Goal: Navigation & Orientation: Find specific page/section

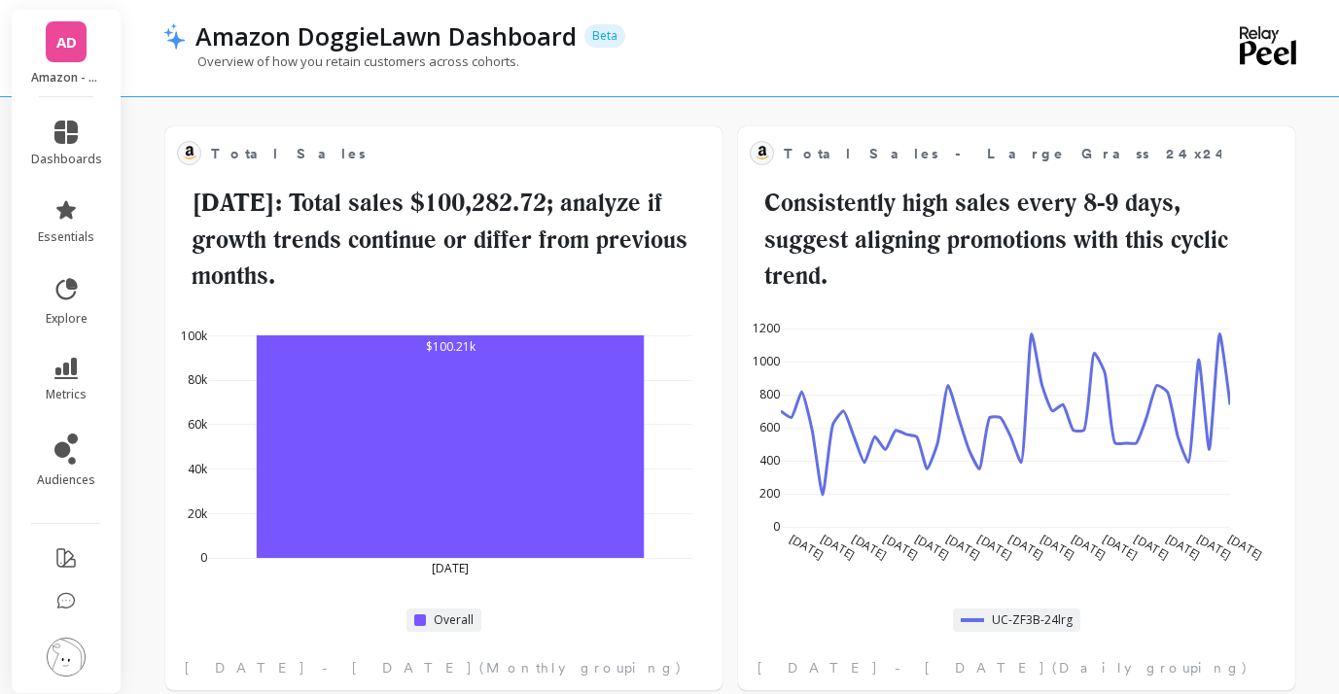
scroll to position [122, 0]
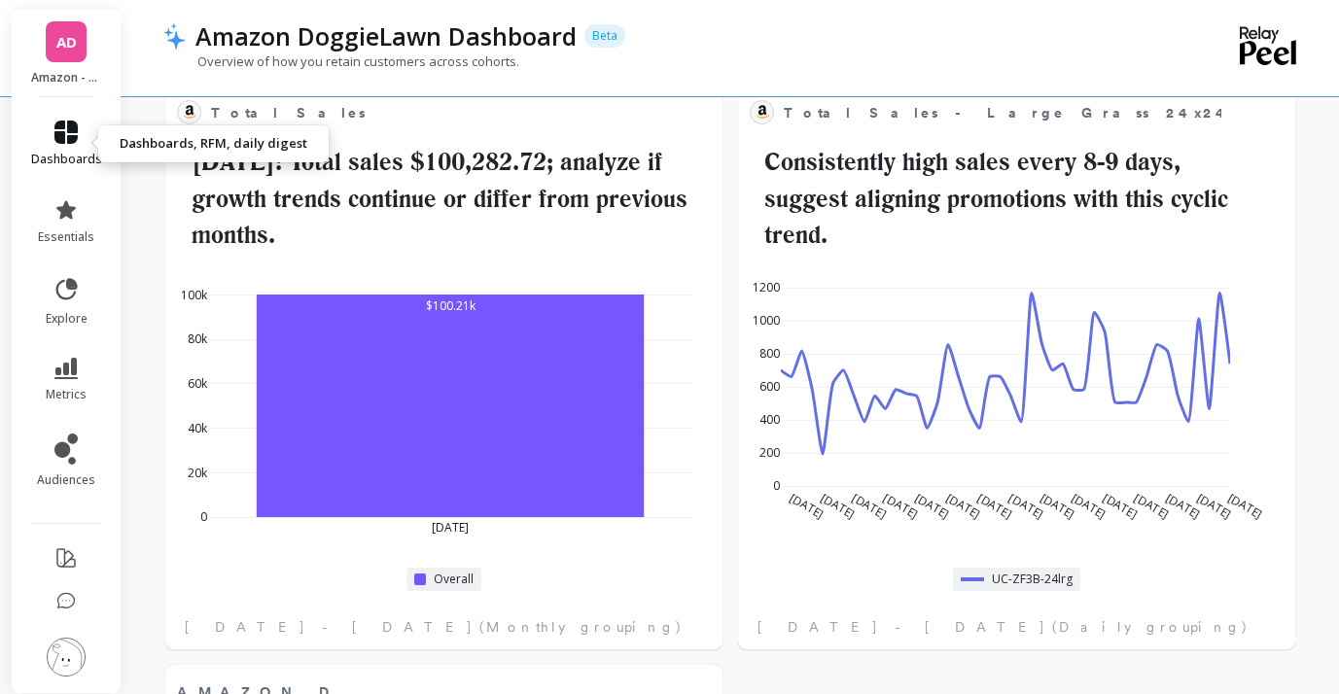
click at [81, 146] on link "dashboards" at bounding box center [66, 144] width 71 height 47
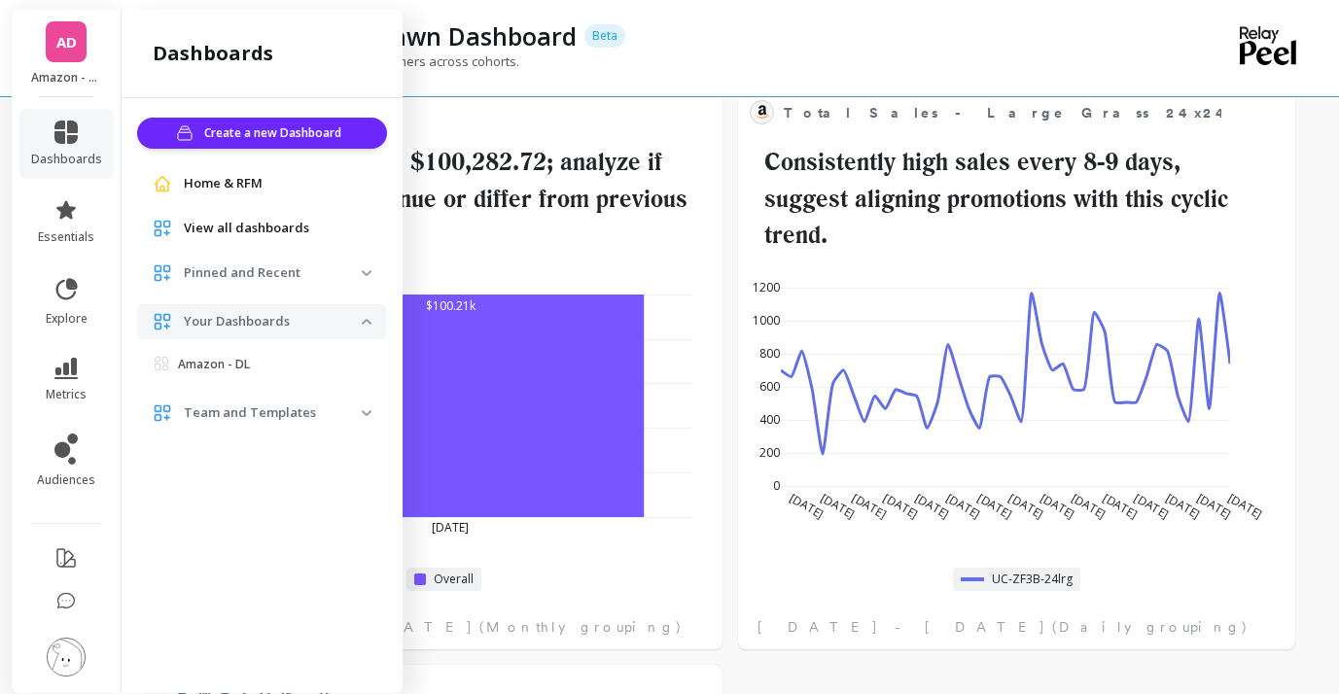
click at [795, 46] on div "Amazon DoggieLawn Dashboard Beta" at bounding box center [663, 35] width 955 height 33
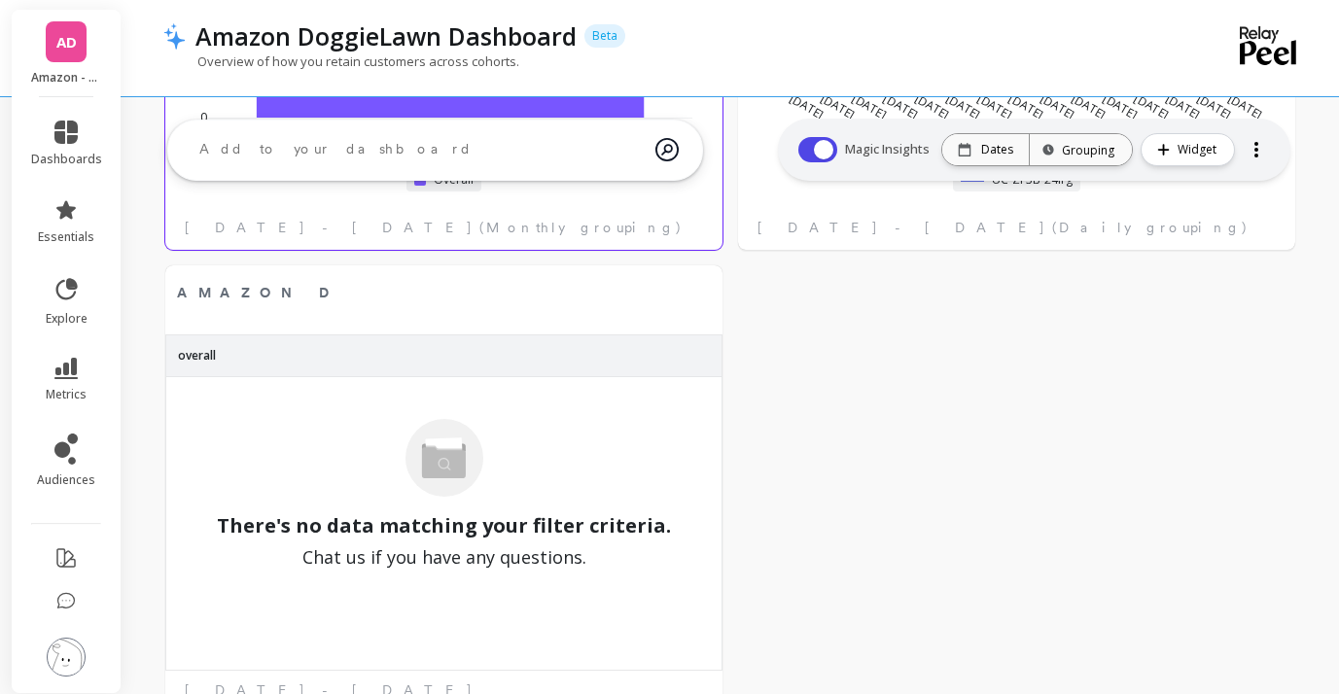
scroll to position [0, 0]
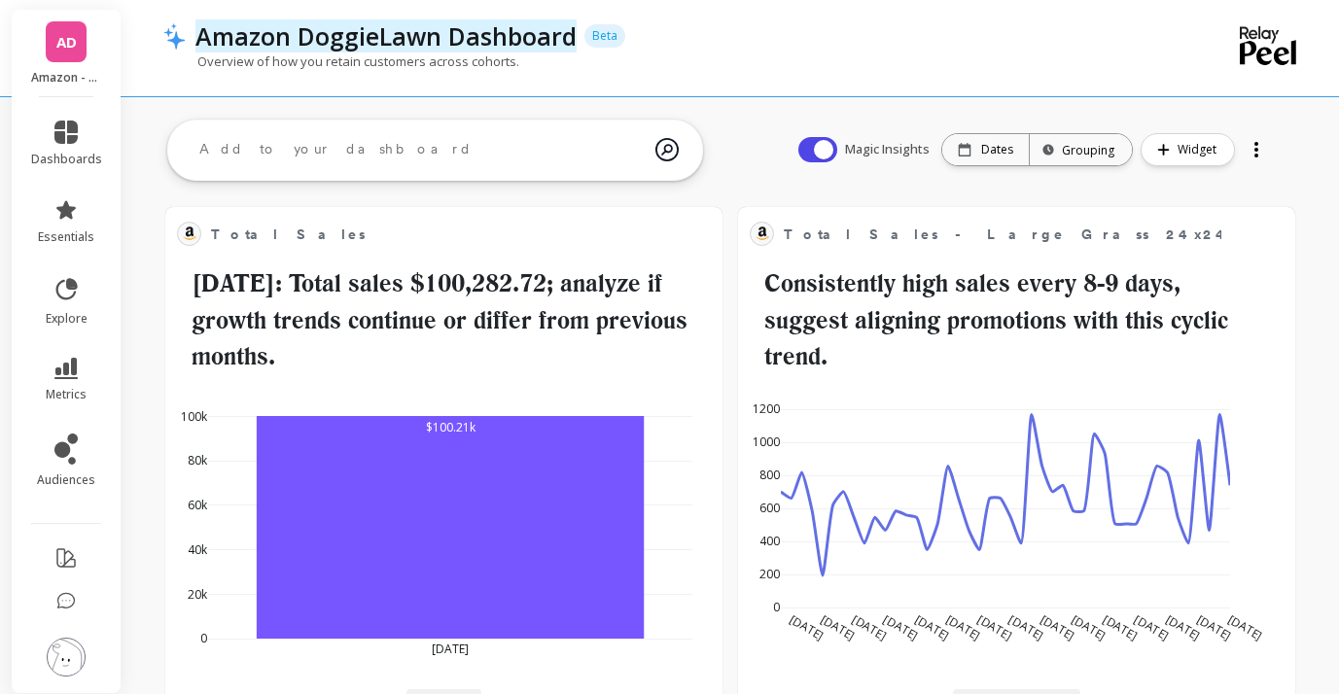
click at [354, 29] on p "Amazon DoggieLawn Dashboard" at bounding box center [385, 35] width 381 height 33
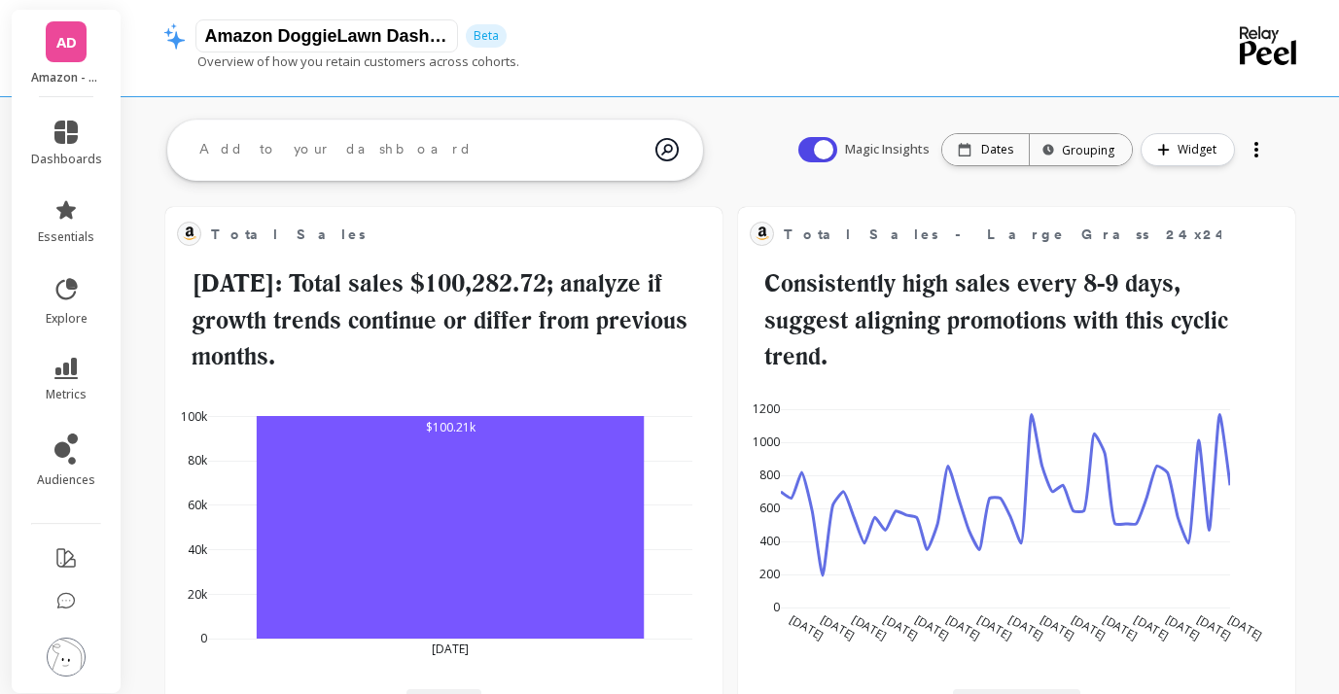
scroll to position [0, 28]
click at [629, 11] on div "Amazon DoggieLawn Dashboard Beta Overview of how you retain customers across co…" at bounding box center [651, 48] width 977 height 96
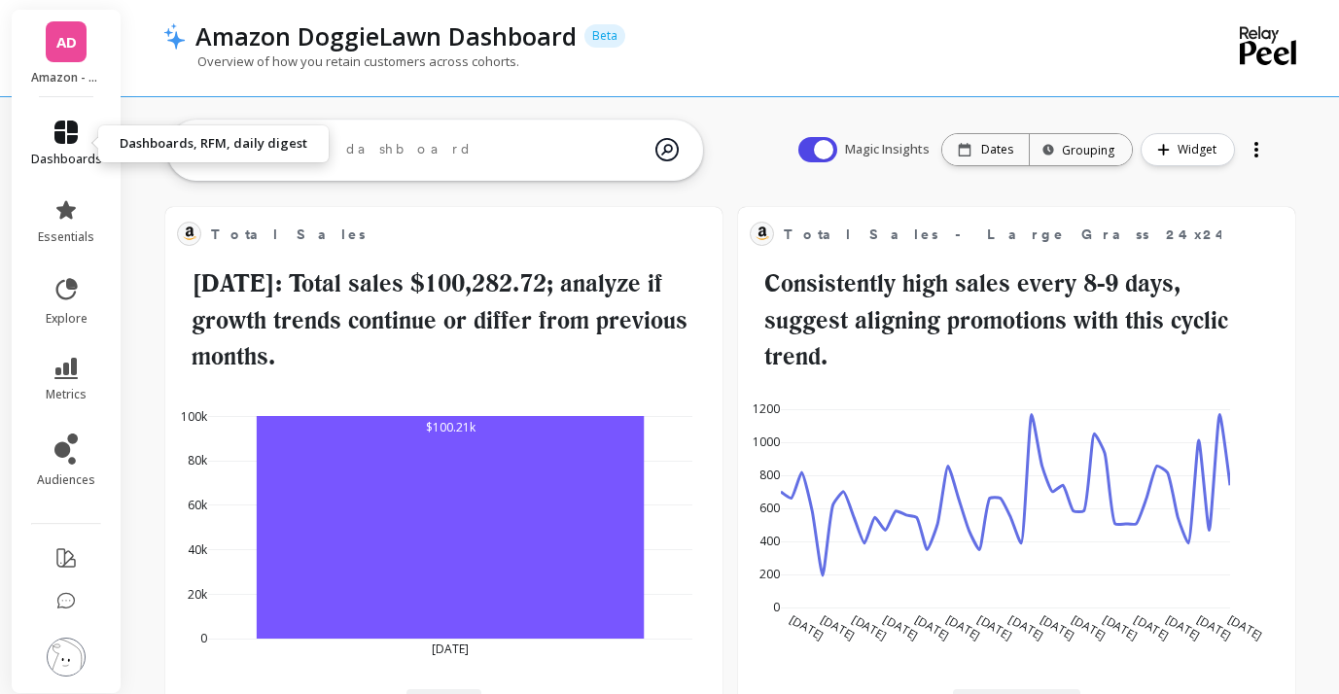
click at [90, 144] on link "dashboards" at bounding box center [66, 144] width 71 height 47
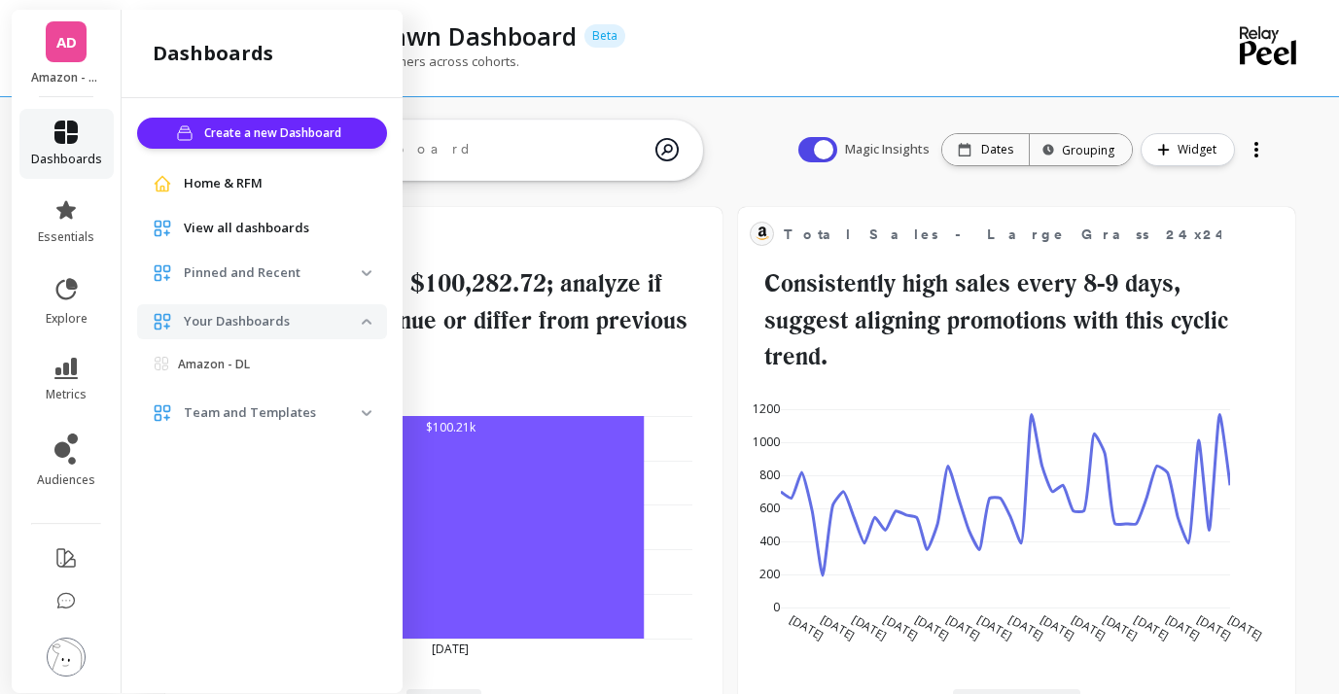
click at [79, 139] on link "dashboards" at bounding box center [66, 144] width 71 height 47
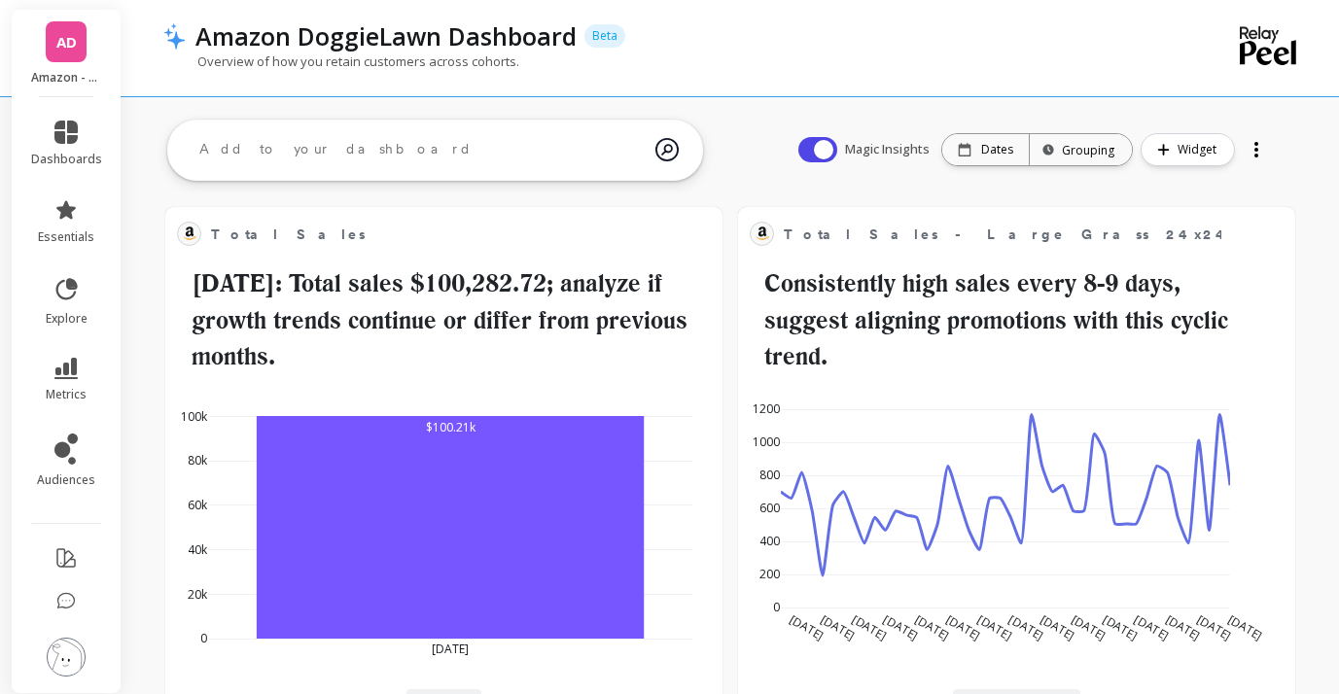
click at [83, 40] on link "AD" at bounding box center [66, 41] width 41 height 41
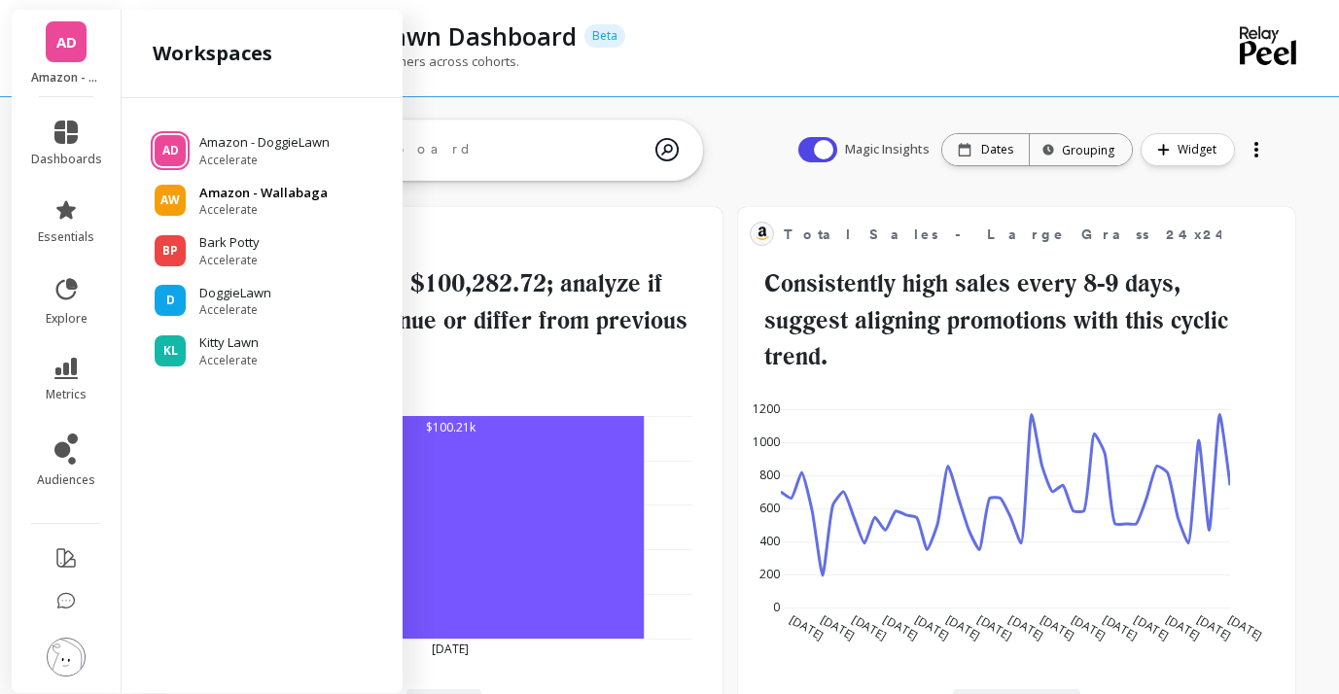
click at [266, 199] on p "Amazon - Wallabaga" at bounding box center [263, 193] width 128 height 19
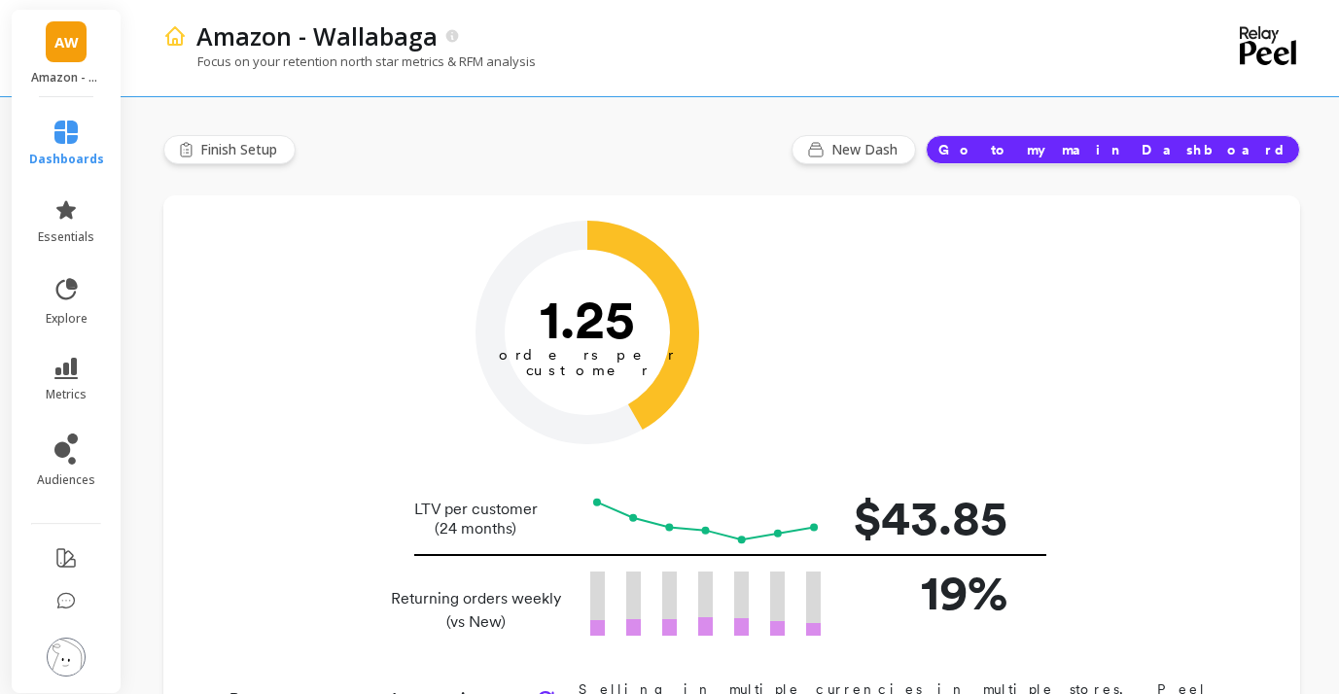
click at [77, 145] on link "dashboards" at bounding box center [66, 144] width 75 height 47
drag, startPoint x: 620, startPoint y: 29, endPoint x: 607, endPoint y: 25, distance: 14.2
click at [620, 29] on div "Amazon - Wallabaga" at bounding box center [664, 35] width 954 height 33
click at [48, 55] on link "AW" at bounding box center [66, 41] width 41 height 41
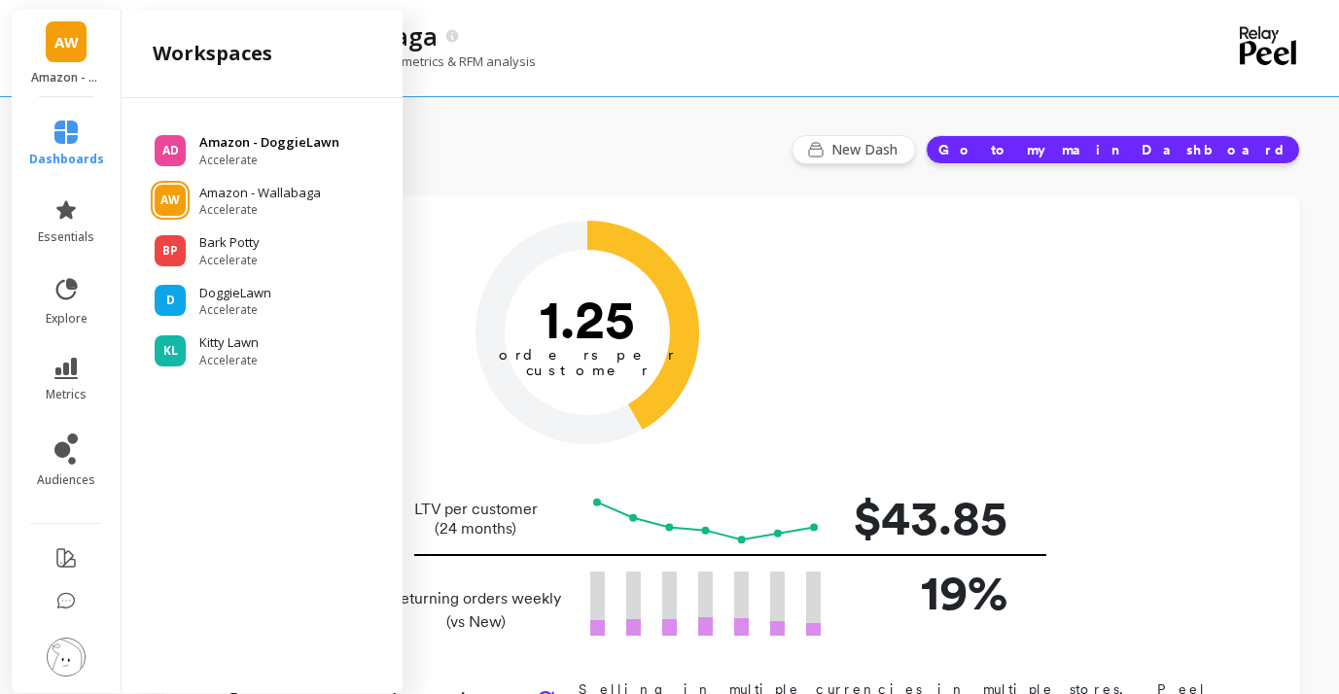
click at [285, 153] on span "Accelerate" at bounding box center [269, 161] width 140 height 16
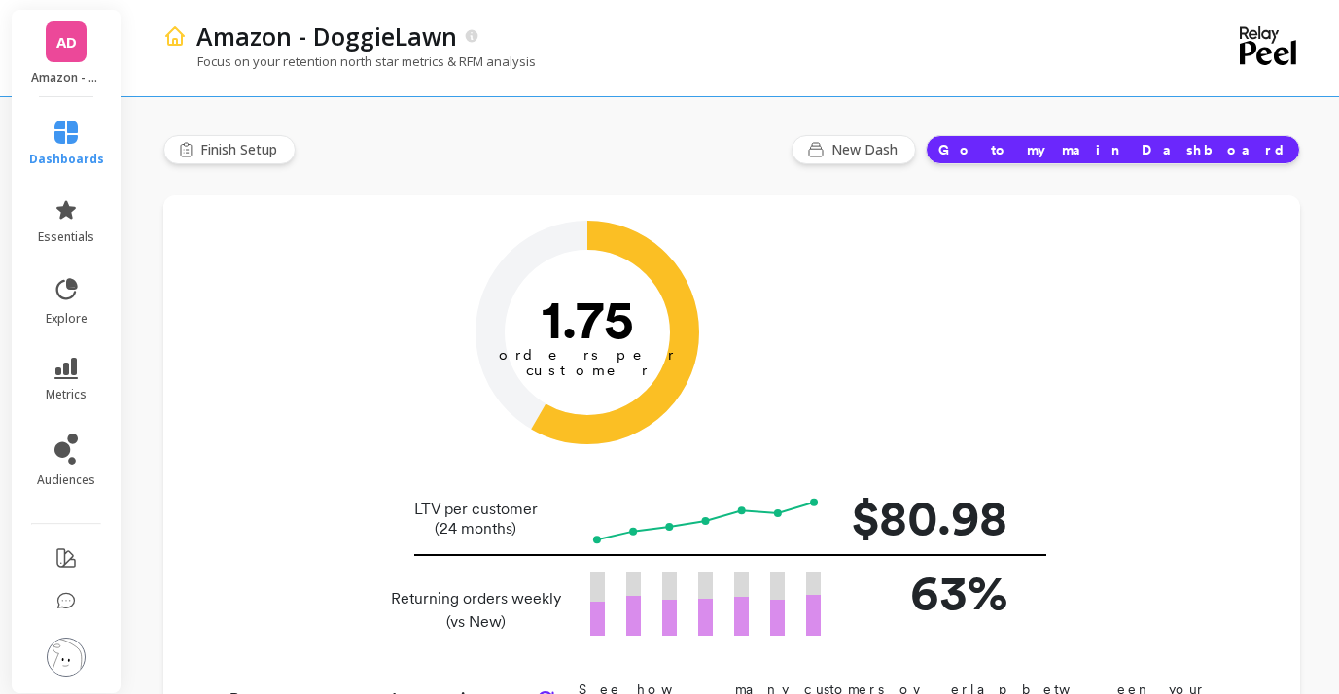
click at [75, 38] on span "AD" at bounding box center [66, 42] width 20 height 22
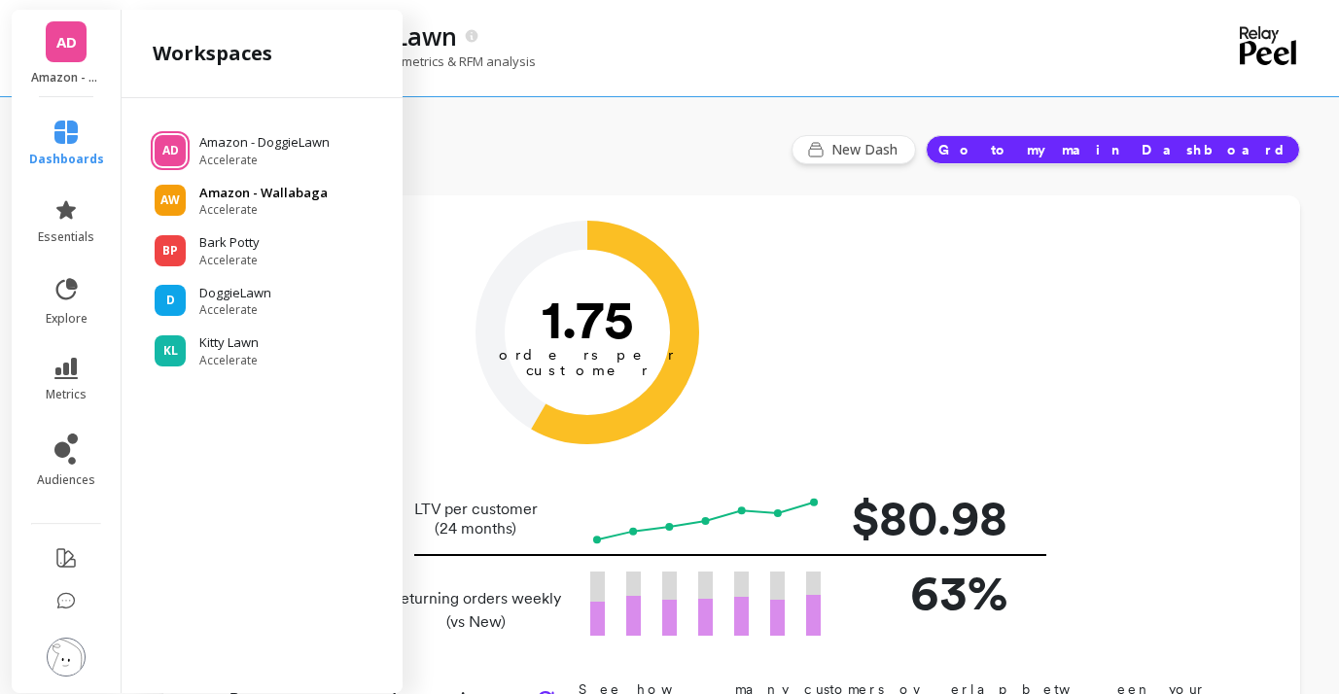
click at [277, 198] on p "Amazon - Wallabaga" at bounding box center [263, 193] width 128 height 19
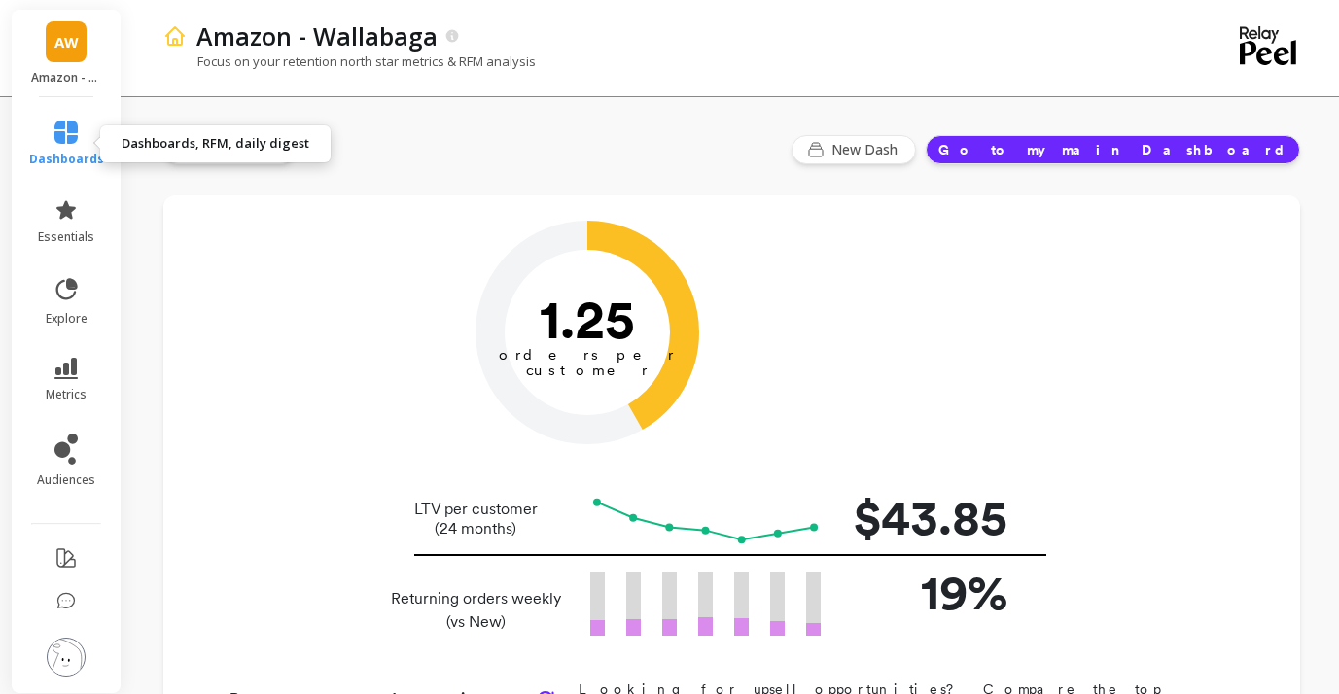
click at [80, 135] on link "dashboards" at bounding box center [66, 144] width 75 height 47
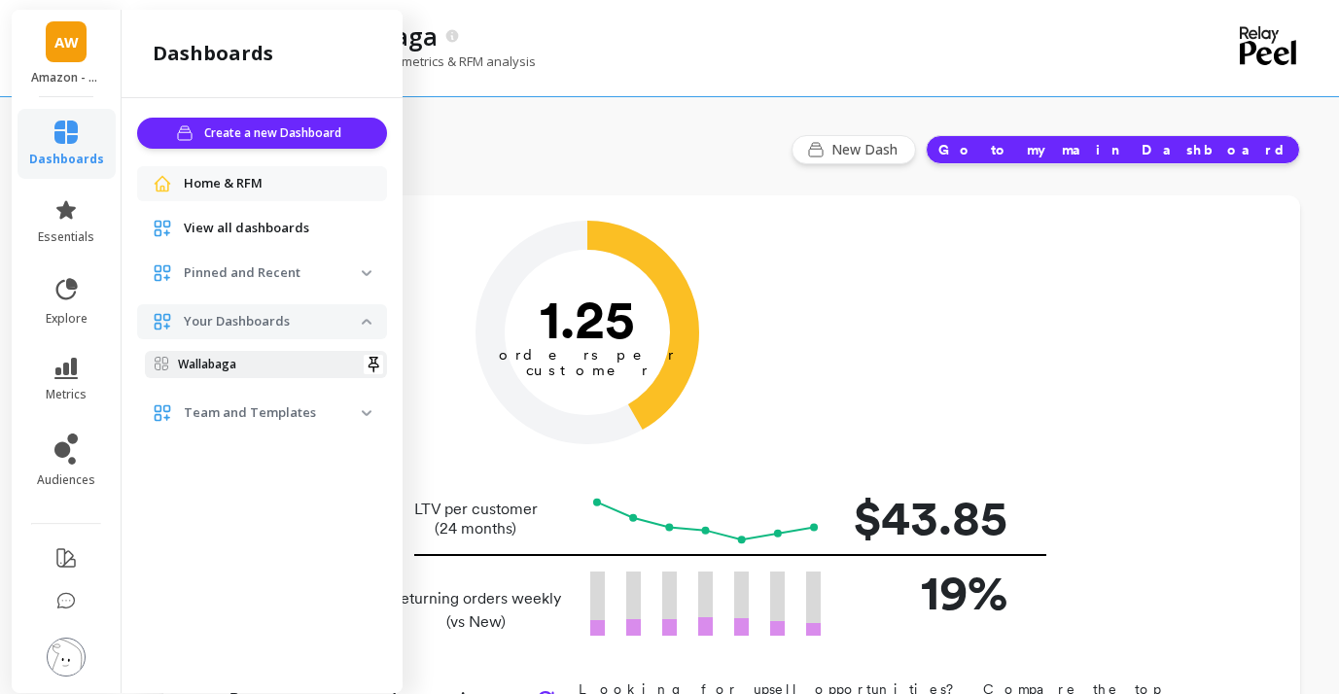
click at [253, 358] on span "Wallabaga" at bounding box center [258, 365] width 207 height 16
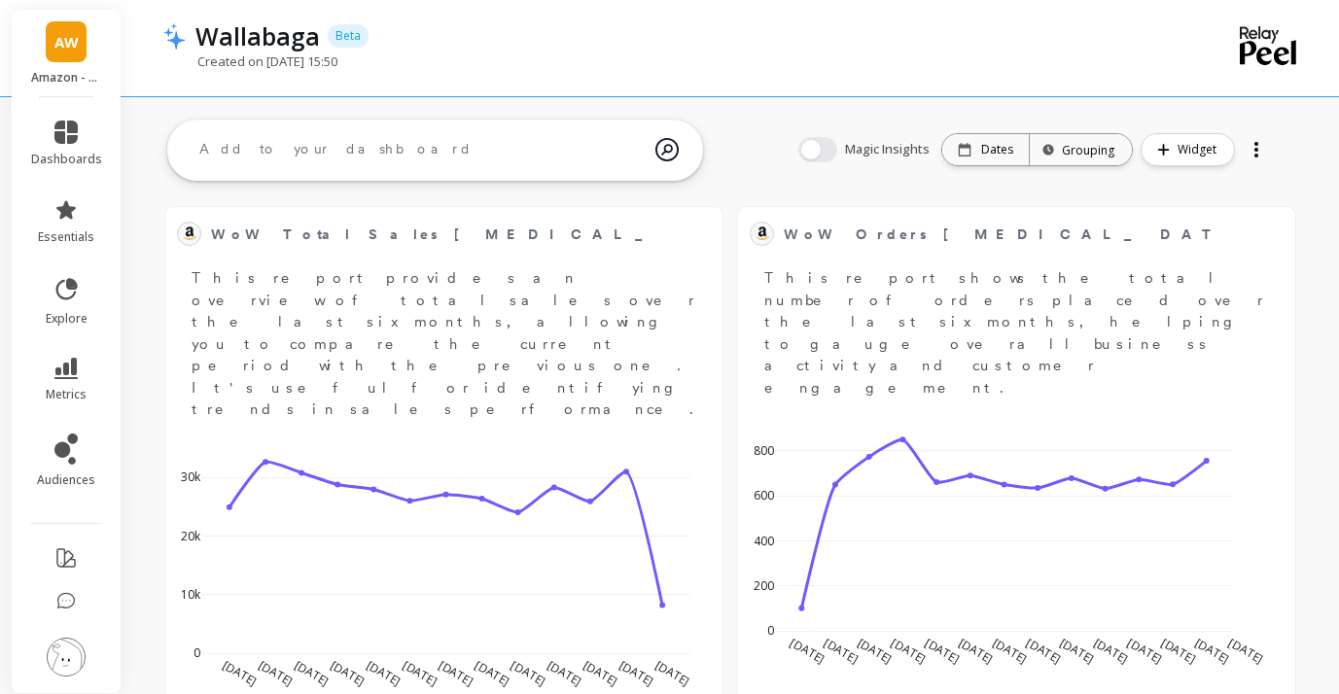
click at [712, 80] on div "Created on Sep 23, 2025 at 15:50" at bounding box center [651, 70] width 977 height 37
